Goal: Transaction & Acquisition: Subscribe to service/newsletter

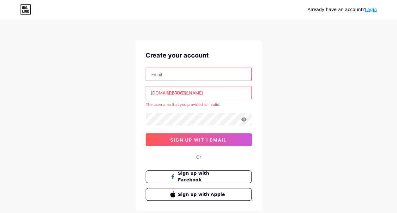
click at [214, 75] on input "text" at bounding box center [198, 74] width 105 height 13
type input "[PERSON_NAME][EMAIL_ADDRESS][PERSON_NAME][DOMAIN_NAME]"
click at [188, 92] on input "[PERSON_NAME]" at bounding box center [198, 92] width 105 height 13
click at [182, 90] on input "[PERSON_NAME]" at bounding box center [198, 92] width 105 height 13
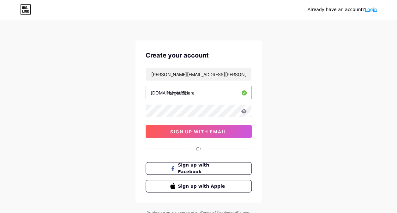
type input "meganomara"
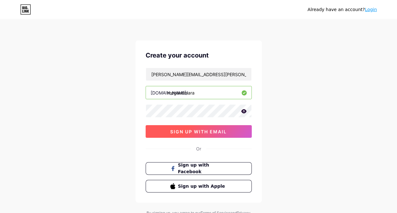
click at [212, 133] on span "sign up with email" at bounding box center [198, 131] width 57 height 5
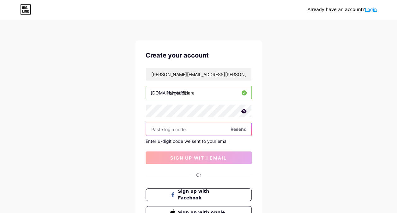
click at [160, 126] on input "text" at bounding box center [198, 129] width 105 height 13
click at [236, 129] on span "Resend" at bounding box center [238, 129] width 16 height 7
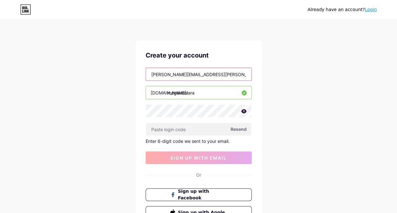
click at [206, 77] on input "[PERSON_NAME][EMAIL_ADDRESS][PERSON_NAME][DOMAIN_NAME]" at bounding box center [198, 74] width 105 height 13
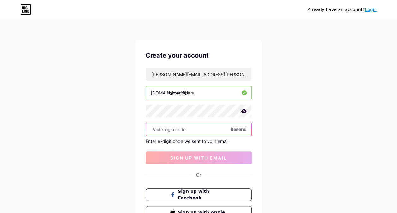
click at [201, 129] on input "text" at bounding box center [198, 129] width 105 height 13
click at [162, 127] on input "text" at bounding box center [198, 129] width 105 height 13
click at [241, 131] on span "Resend" at bounding box center [238, 129] width 16 height 7
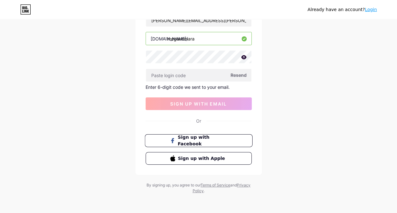
click at [207, 141] on span "Sign up with Facebook" at bounding box center [202, 141] width 50 height 14
click at [373, 5] on div "Already have an account? Login" at bounding box center [342, 9] width 69 height 10
